Goal: Transaction & Acquisition: Download file/media

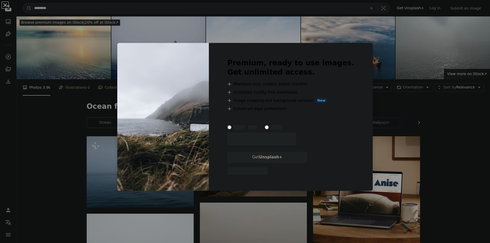
scroll to position [231, 0]
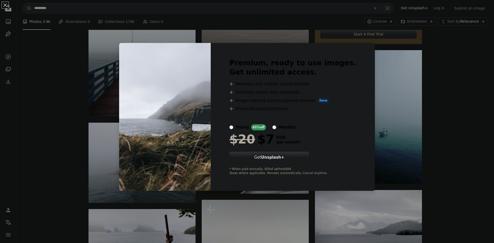
click at [431, 119] on div "An X shape Premium, ready to use images. Get unlimited access. A plus sign Memb…" at bounding box center [247, 121] width 494 height 243
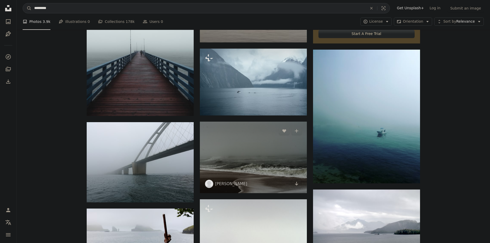
click at [262, 122] on img at bounding box center [253, 157] width 107 height 71
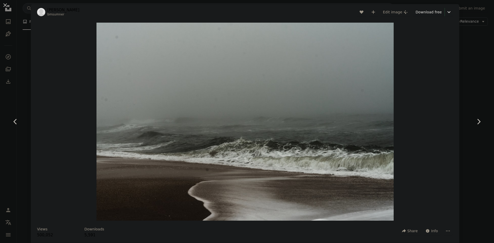
click at [476, 86] on div "An X shape Chevron left Chevron right [PERSON_NAME] bmsumner A heart A plus sig…" at bounding box center [247, 121] width 494 height 243
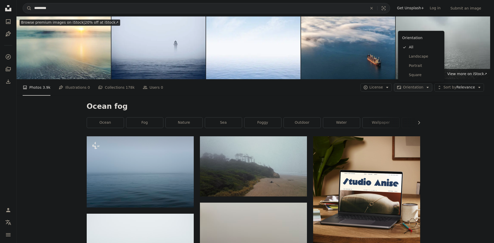
click at [422, 85] on span "Orientation" at bounding box center [413, 87] width 20 height 4
click at [422, 63] on link "Portrait" at bounding box center [421, 65] width 42 height 9
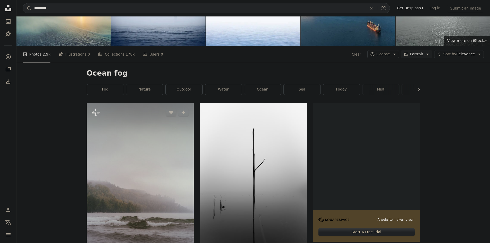
scroll to position [51, 0]
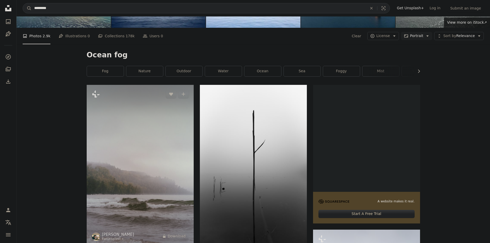
click at [169, 110] on img at bounding box center [140, 165] width 107 height 160
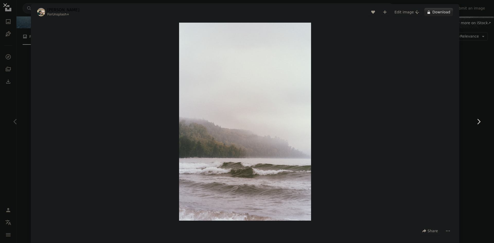
click at [439, 14] on button "A lock Download" at bounding box center [438, 12] width 29 height 8
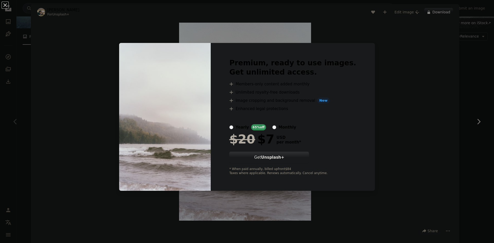
click at [469, 73] on div "An X shape Premium, ready to use images. Get unlimited access. A plus sign Memb…" at bounding box center [247, 121] width 494 height 243
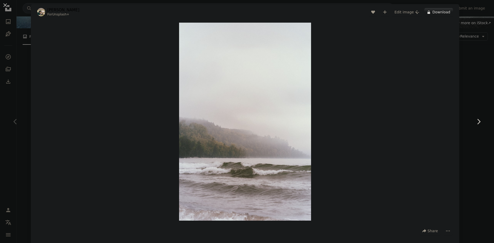
click at [469, 70] on div "An X shape Chevron left Chevron right Hans For Unsplash+ A heart A plus sign Ed…" at bounding box center [247, 121] width 494 height 243
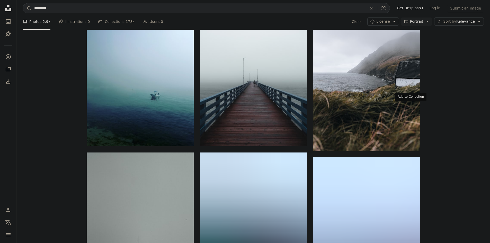
scroll to position [308, 0]
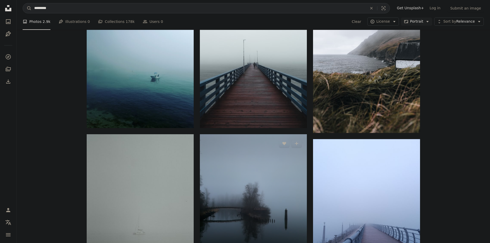
click at [273, 141] on img at bounding box center [253, 205] width 107 height 143
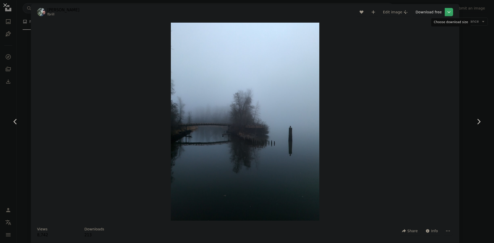
click at [448, 11] on icon "Chevron down" at bounding box center [448, 12] width 8 height 6
click at [439, 56] on span "( 6048 x 8064 )" at bounding box center [441, 57] width 25 height 4
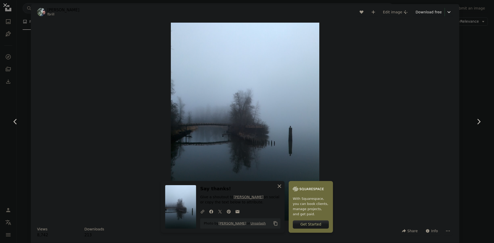
click at [282, 188] on icon "An X shape" at bounding box center [279, 186] width 6 height 6
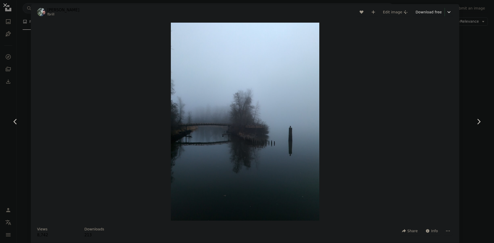
click at [465, 65] on div "An X shape Chevron left Chevron right [PERSON_NAME] fbrill A heart A plus sign …" at bounding box center [247, 121] width 494 height 243
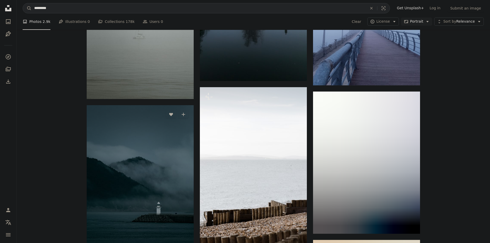
scroll to position [488, 0]
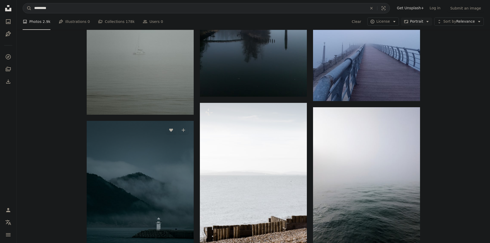
click at [179, 125] on img at bounding box center [140, 201] width 107 height 160
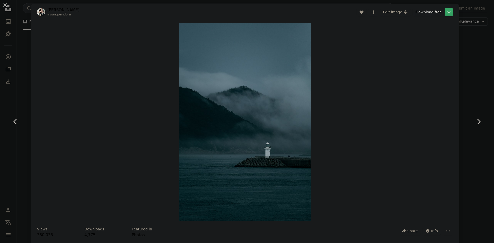
click at [450, 12] on icon "Chevron down" at bounding box center [448, 12] width 8 height 6
click at [443, 57] on span "( 2867 x 4300 )" at bounding box center [441, 57] width 25 height 4
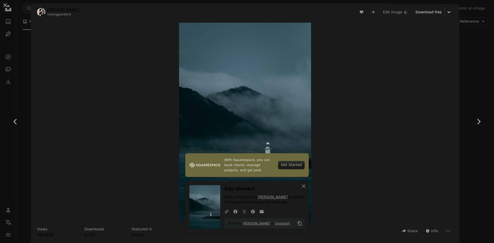
click at [465, 85] on div "An X shape Chevron left Chevron right [PERSON_NAME] insungpandora A heart A plu…" at bounding box center [247, 121] width 494 height 243
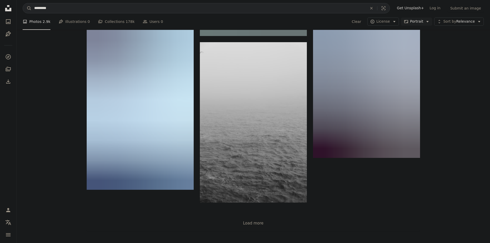
scroll to position [1091, 0]
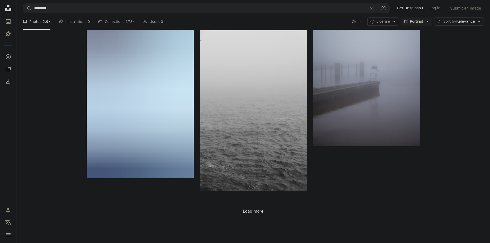
click at [260, 203] on button "Load more" at bounding box center [253, 211] width 333 height 16
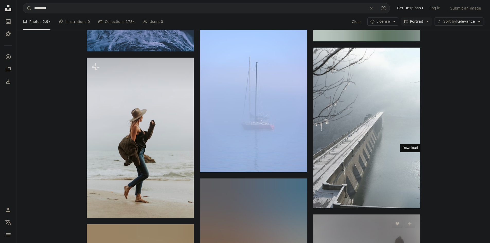
scroll to position [1991, 0]
